Goal: Task Accomplishment & Management: Complete application form

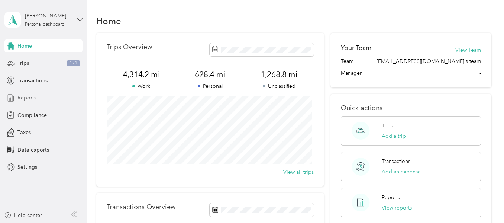
click at [35, 97] on span "Reports" at bounding box center [26, 98] width 19 height 8
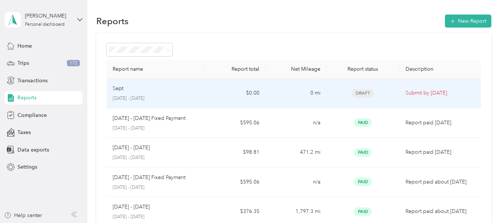
click at [410, 90] on p "Submit by [DATE]" at bounding box center [441, 93] width 70 height 8
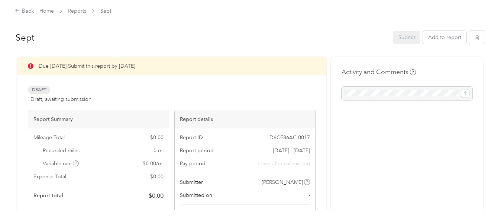
click at [406, 39] on div "Submit Add to report" at bounding box center [438, 37] width 91 height 13
click at [404, 39] on div "Submit Add to report" at bounding box center [438, 37] width 91 height 13
click at [28, 65] on icon at bounding box center [31, 66] width 6 height 6
click at [23, 10] on div "Back" at bounding box center [24, 11] width 19 height 9
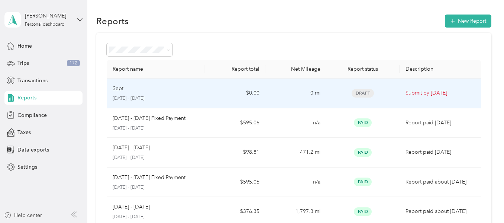
click at [128, 93] on div "Sept [DATE] - [DATE]" at bounding box center [155, 92] width 85 height 17
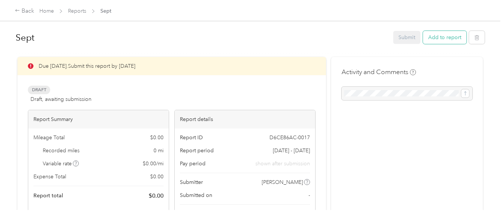
click at [436, 39] on button "Add to report" at bounding box center [444, 37] width 43 height 13
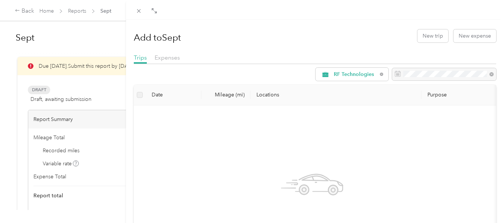
scroll to position [37, 0]
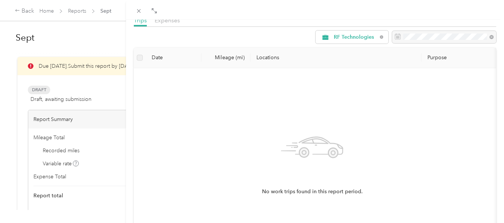
click at [139, 59] on label at bounding box center [140, 58] width 6 height 8
click at [158, 58] on th "Date" at bounding box center [174, 58] width 56 height 20
click at [176, 58] on th "Date" at bounding box center [174, 58] width 56 height 20
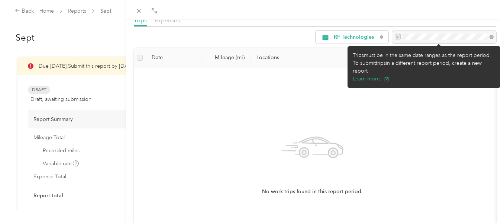
click at [414, 38] on div at bounding box center [444, 37] width 104 height 13
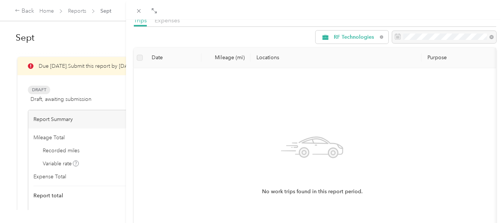
click at [302, 87] on div "No work trips found in this report period." at bounding box center [312, 162] width 345 height 177
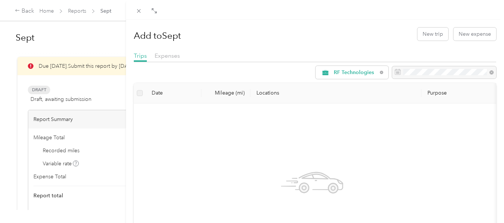
scroll to position [0, 0]
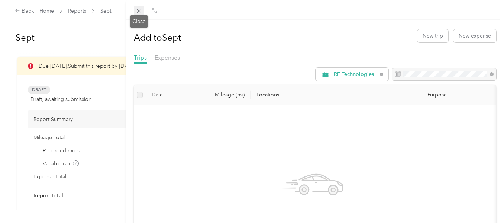
click at [139, 10] on icon at bounding box center [139, 11] width 6 height 6
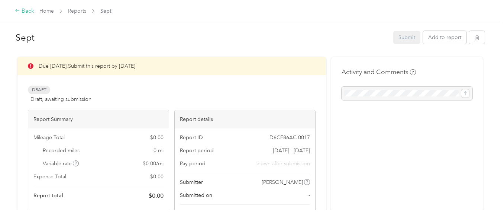
click at [19, 12] on icon at bounding box center [17, 10] width 5 height 5
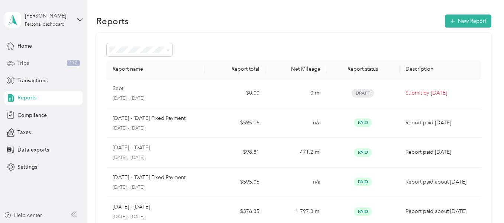
click at [26, 67] on span "Trips" at bounding box center [23, 63] width 12 height 8
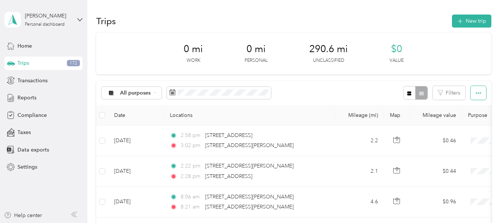
click at [477, 95] on icon "button" at bounding box center [478, 92] width 5 height 5
click at [469, 25] on button "New trip" at bounding box center [471, 20] width 39 height 13
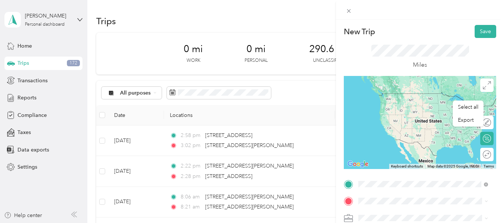
click at [443, 125] on span "[STREET_ADDRESS][PERSON_NAME][US_STATE]" at bounding box center [428, 125] width 113 height 13
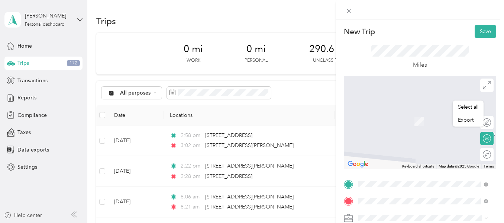
click at [403, 186] on span "[GEOGRAPHIC_DATA][US_STATE], [GEOGRAPHIC_DATA]" at bounding box center [428, 183] width 113 height 13
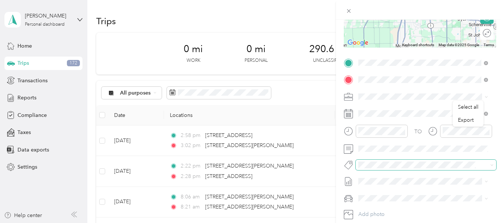
scroll to position [120, 0]
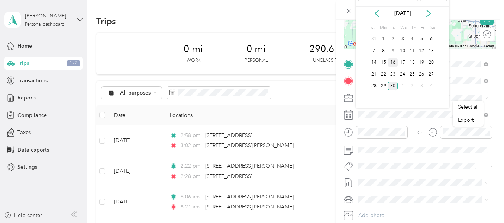
click at [396, 64] on div "16" at bounding box center [393, 62] width 10 height 9
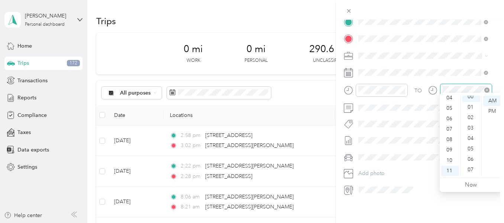
scroll to position [0, 0]
click at [459, 56] on div "TO Add photo" at bounding box center [420, 106] width 152 height 180
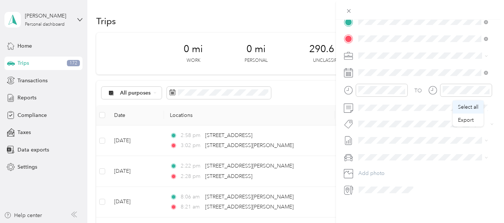
click at [473, 106] on span "Select all" at bounding box center [468, 107] width 20 height 6
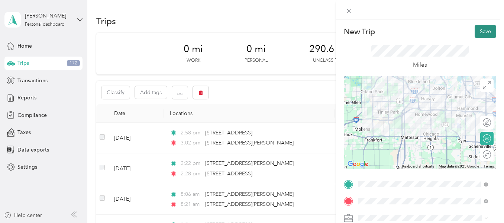
click at [481, 27] on button "Save" at bounding box center [486, 31] width 22 height 13
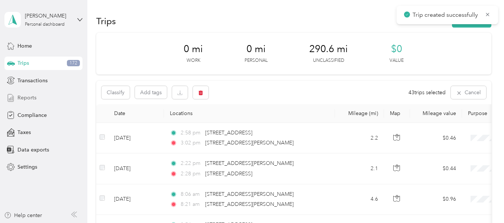
click at [26, 97] on span "Reports" at bounding box center [26, 98] width 19 height 8
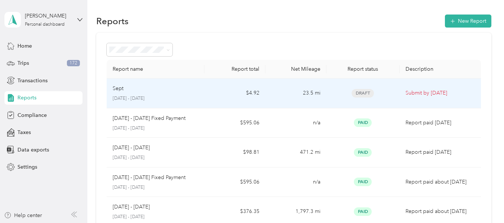
click at [186, 96] on p "[DATE] - [DATE]" at bounding box center [155, 98] width 85 height 7
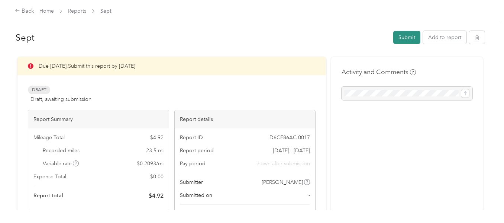
click at [406, 36] on button "Submit" at bounding box center [406, 37] width 27 height 13
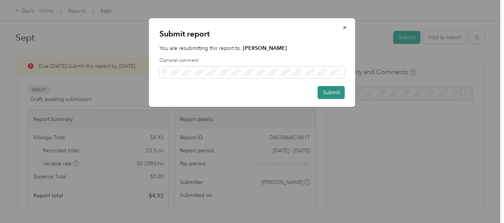
click at [339, 91] on button "Submit" at bounding box center [331, 92] width 27 height 13
